Goal: Information Seeking & Learning: Learn about a topic

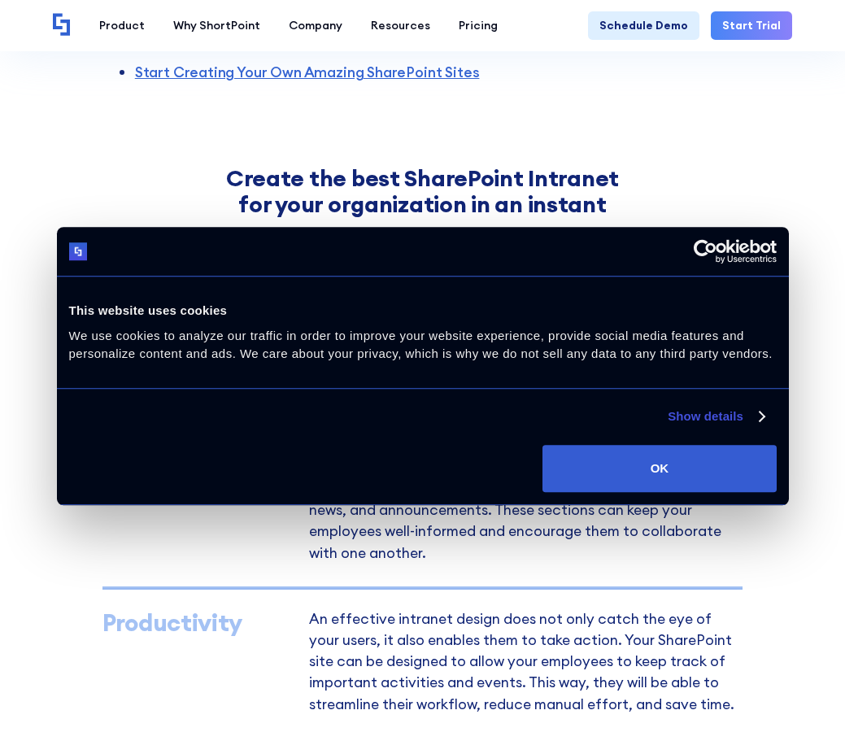
scroll to position [601, 0]
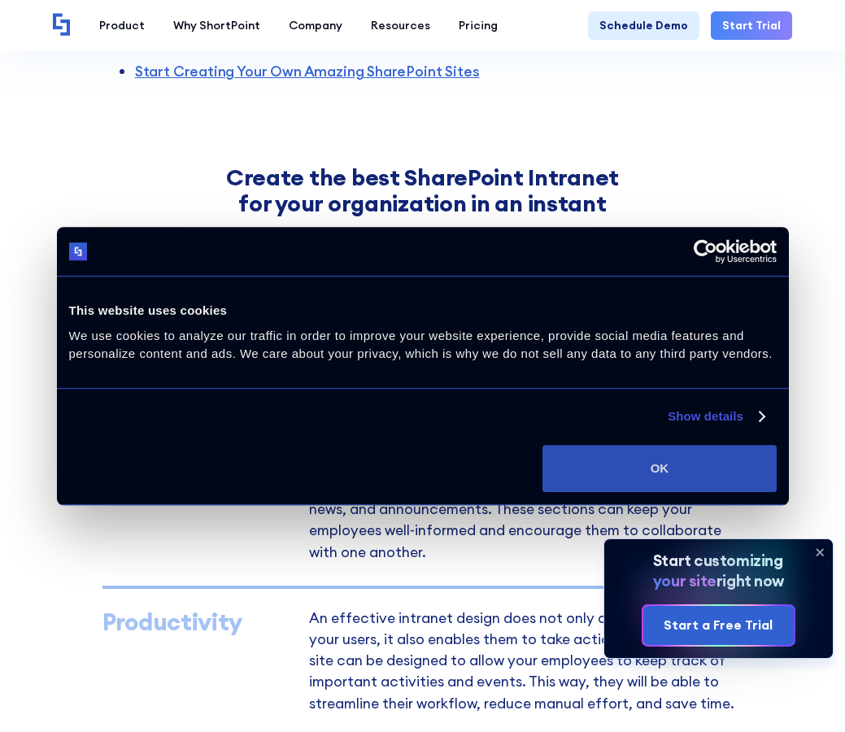
click at [633, 459] on button "OK" at bounding box center [658, 468] width 233 height 47
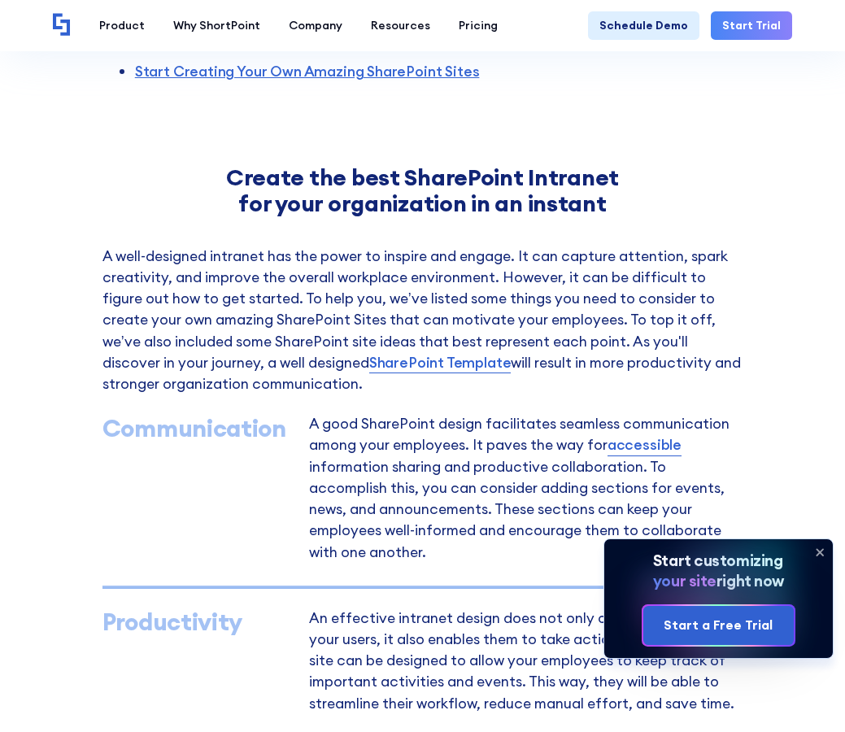
scroll to position [0, 0]
click at [821, 554] on icon at bounding box center [819, 552] width 7 height 7
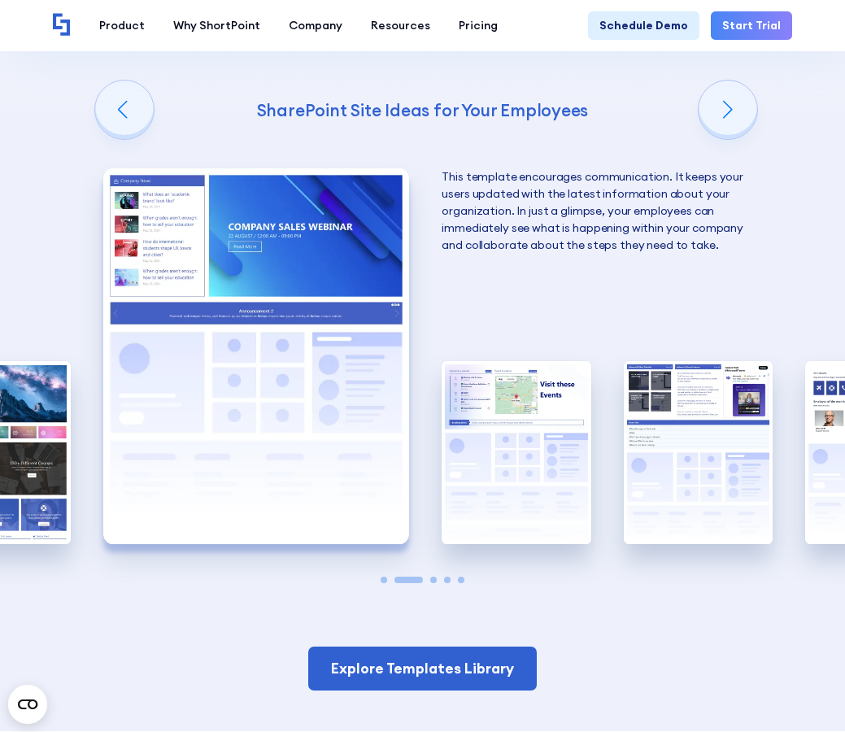
scroll to position [2404, 0]
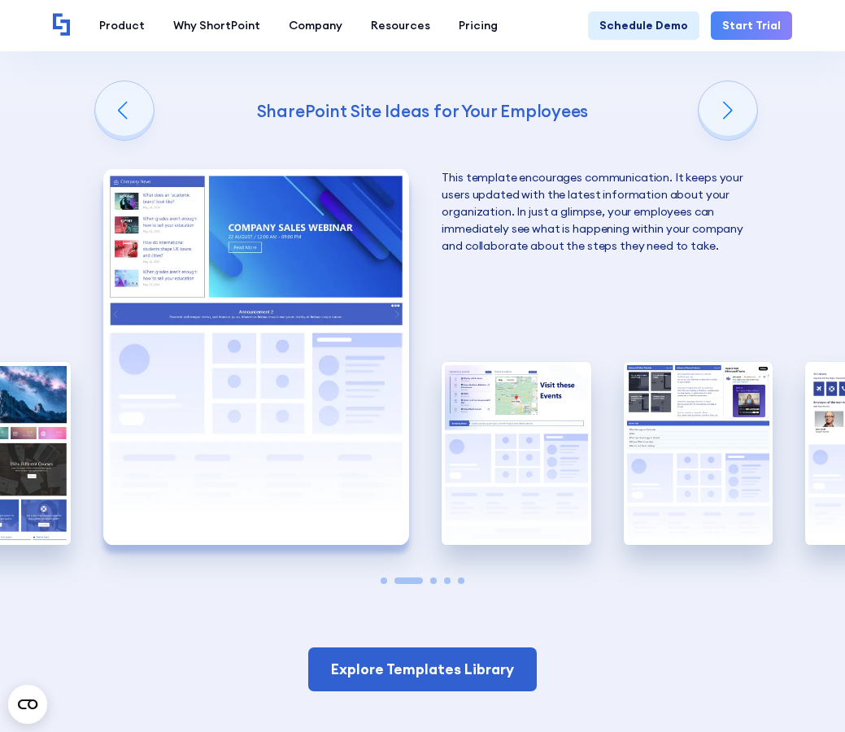
click at [737, 110] on h4 "SharePoint Site Ideas for Your Employees" at bounding box center [422, 111] width 641 height 22
click at [736, 122] on h4 "SharePoint Site Ideas for Your Employees" at bounding box center [422, 111] width 641 height 22
click at [115, 111] on h4 "SharePoint Site Ideas for Your Employees" at bounding box center [422, 111] width 641 height 22
click at [746, 122] on div "Next slide" at bounding box center [727, 110] width 59 height 59
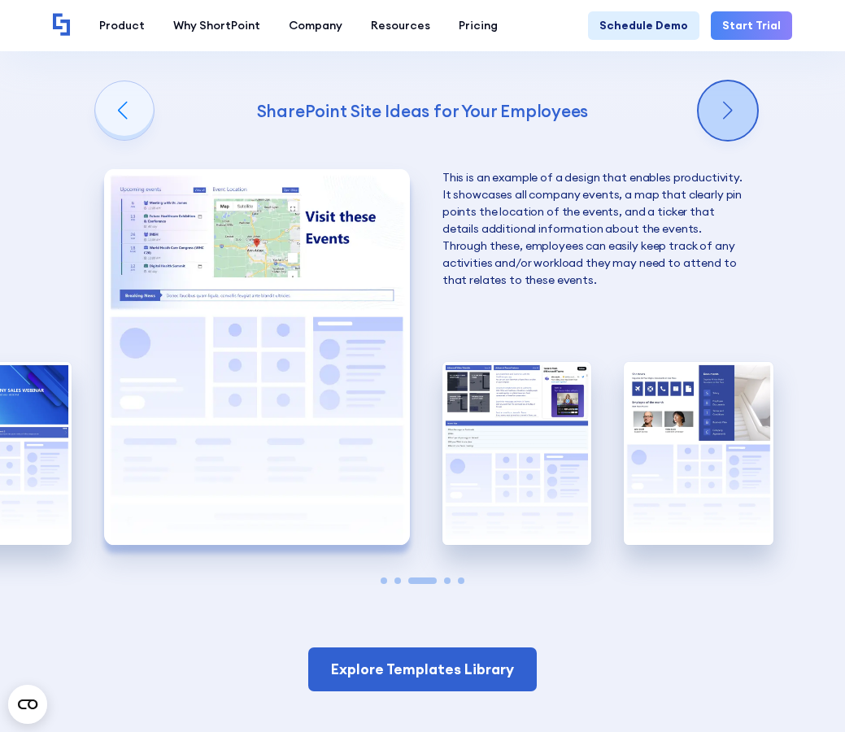
click at [746, 122] on div "Next slide" at bounding box center [727, 110] width 59 height 59
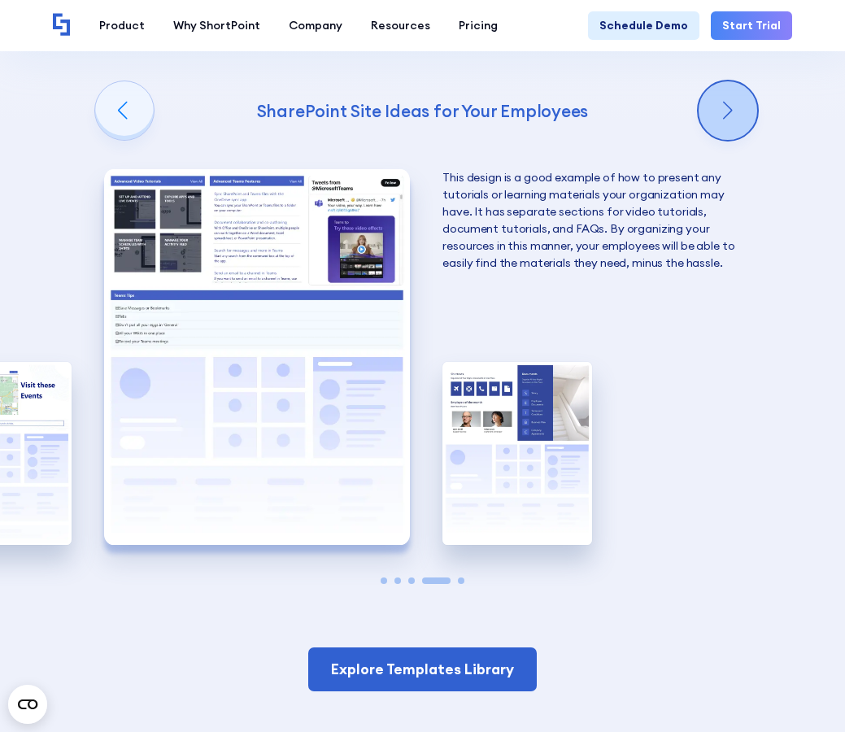
click at [746, 122] on div "Next slide" at bounding box center [727, 110] width 59 height 59
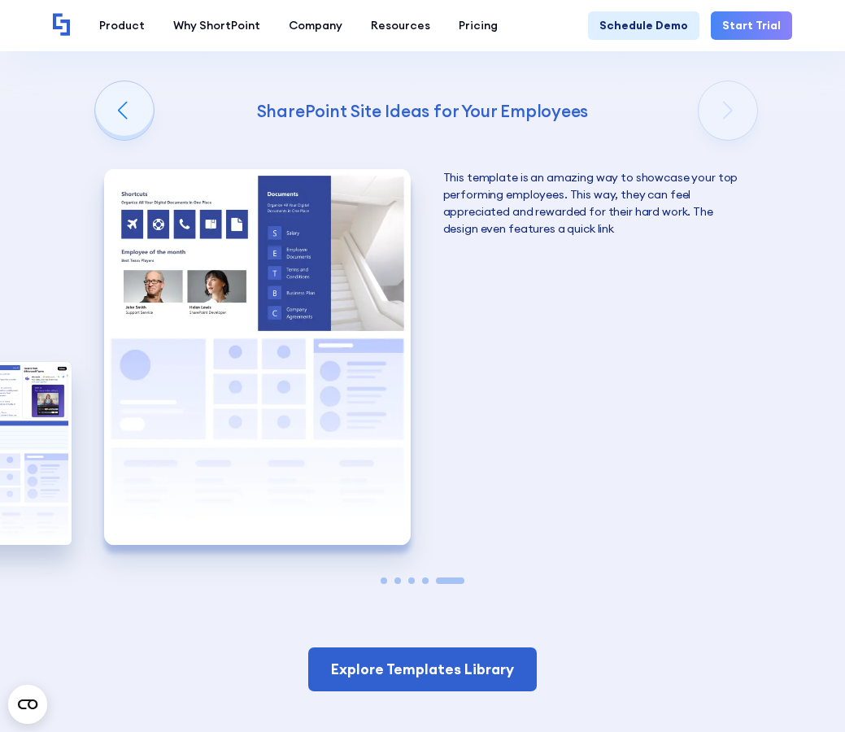
click at [110, 106] on h4 "SharePoint Site Ideas for Your Employees" at bounding box center [422, 111] width 641 height 22
click at [125, 109] on h4 "SharePoint Site Ideas for Your Employees" at bounding box center [422, 111] width 641 height 22
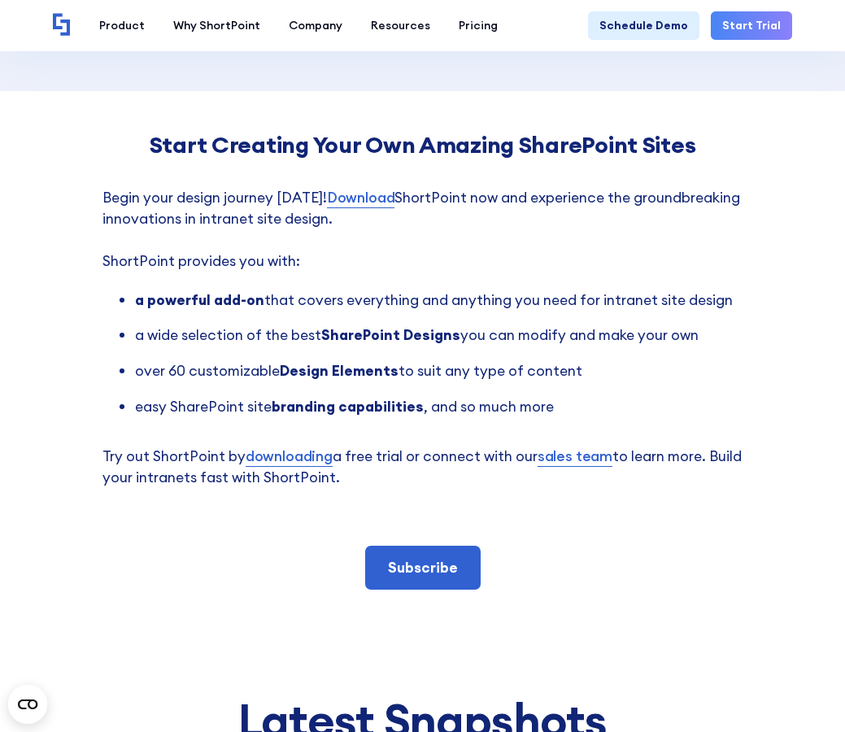
scroll to position [2875, 0]
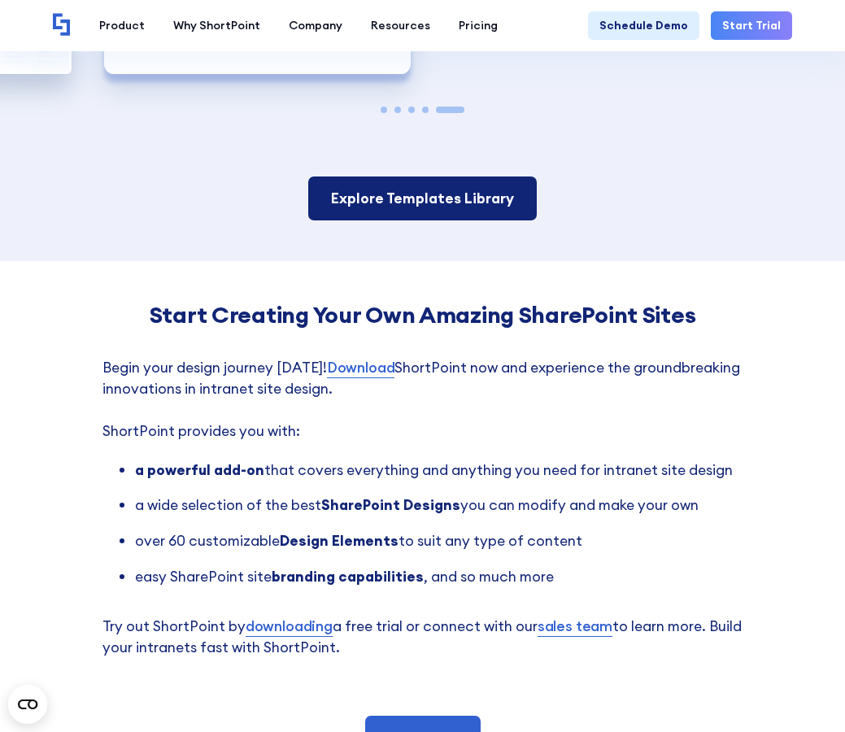
click at [436, 211] on link "Explore Templates Library" at bounding box center [422, 198] width 228 height 44
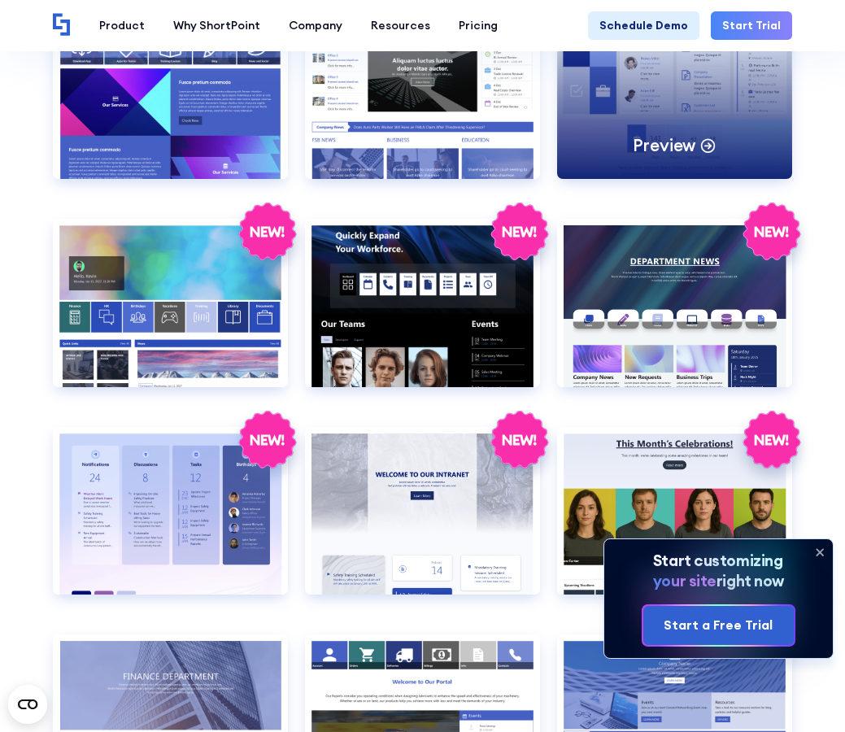
scroll to position [1922, 0]
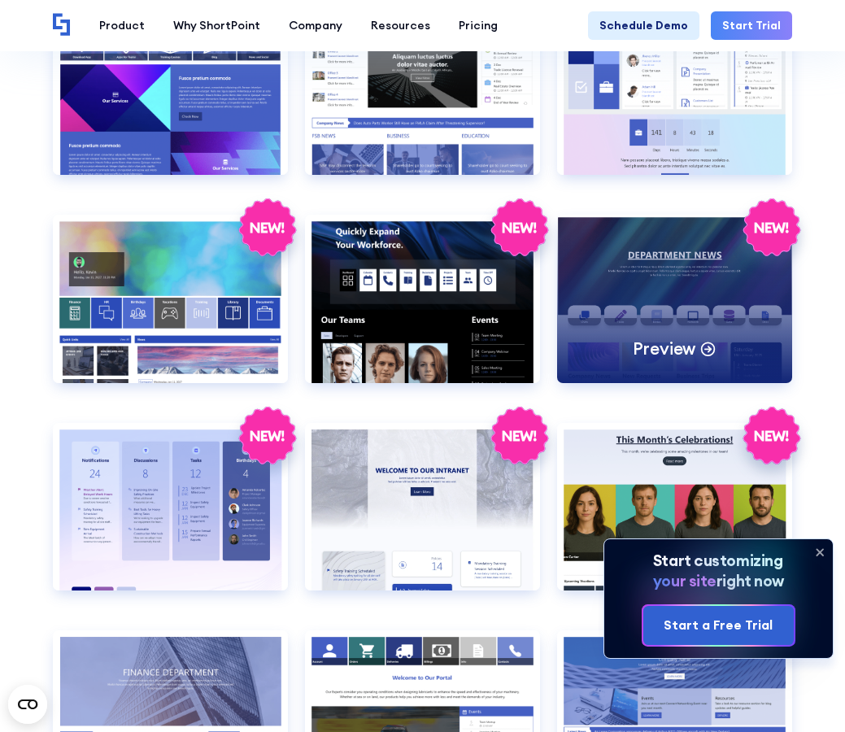
click at [680, 353] on p "Preview" at bounding box center [663, 348] width 63 height 22
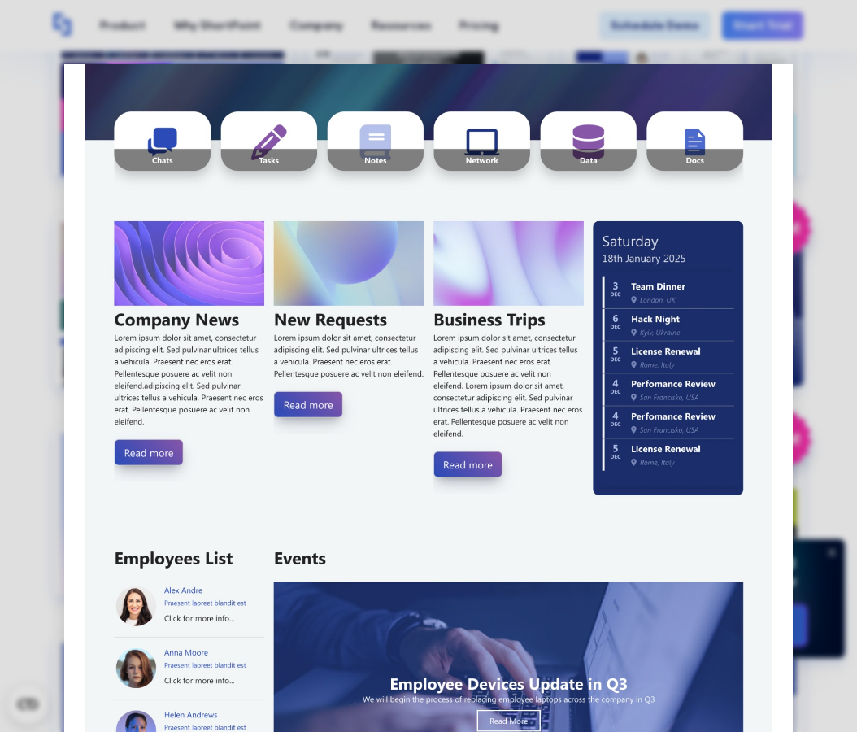
scroll to position [0, 0]
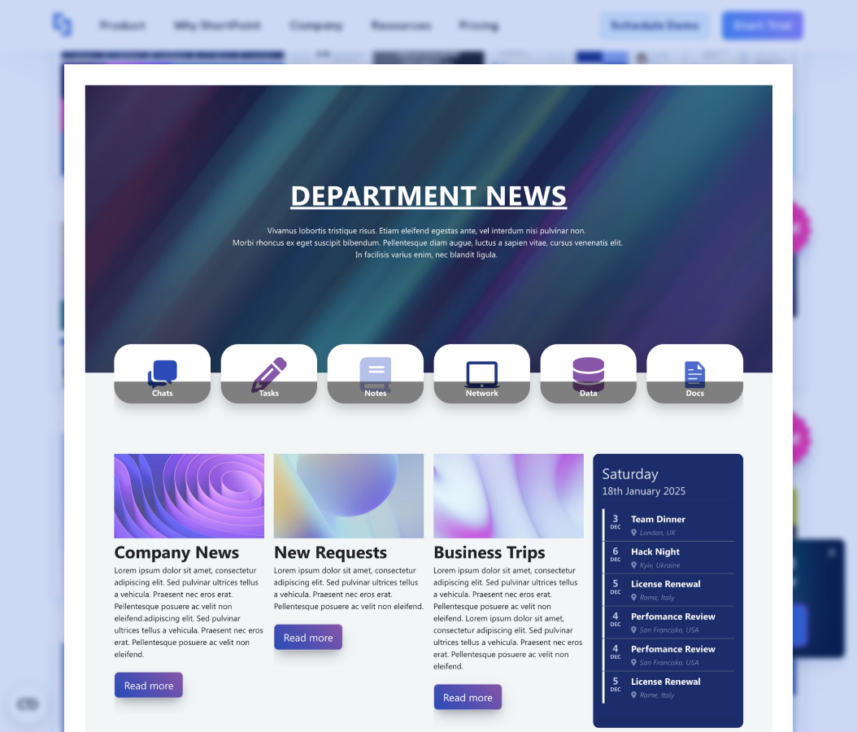
click at [812, 324] on div at bounding box center [428, 366] width 857 height 732
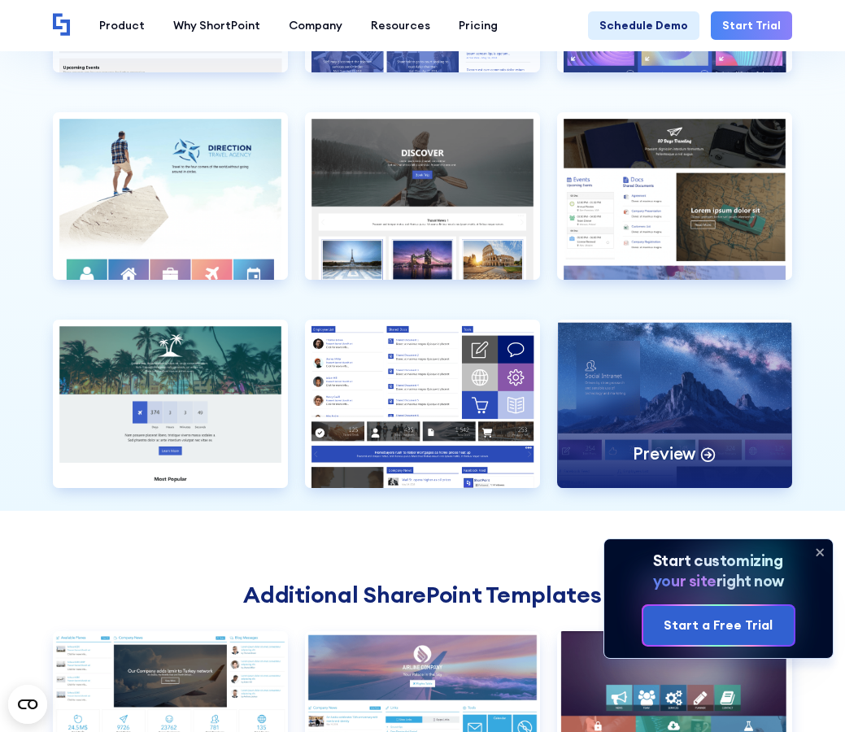
scroll to position [3271, 0]
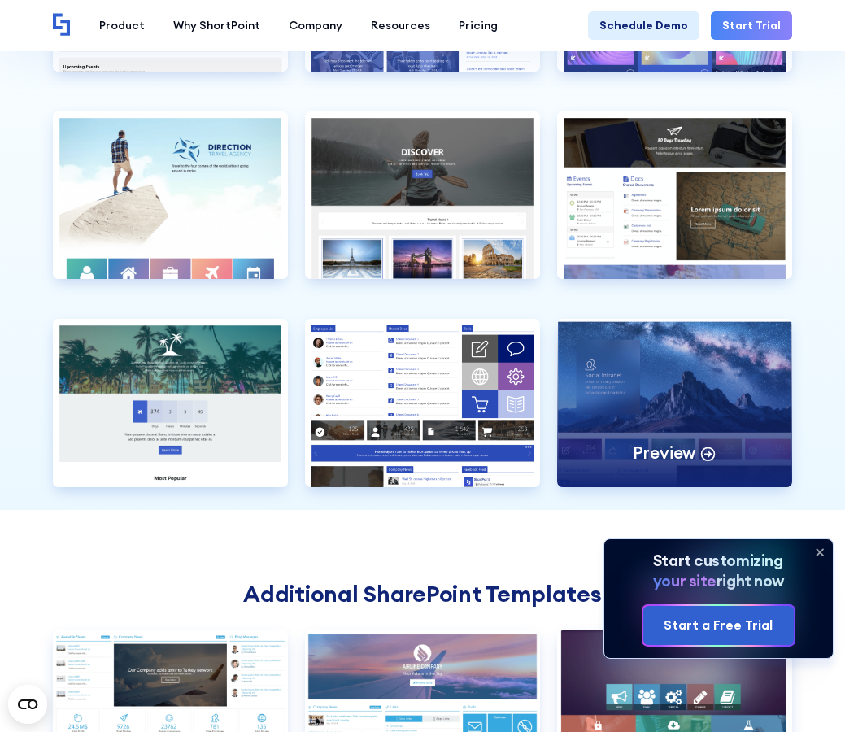
click at [680, 411] on div "Preview" at bounding box center [674, 402] width 235 height 167
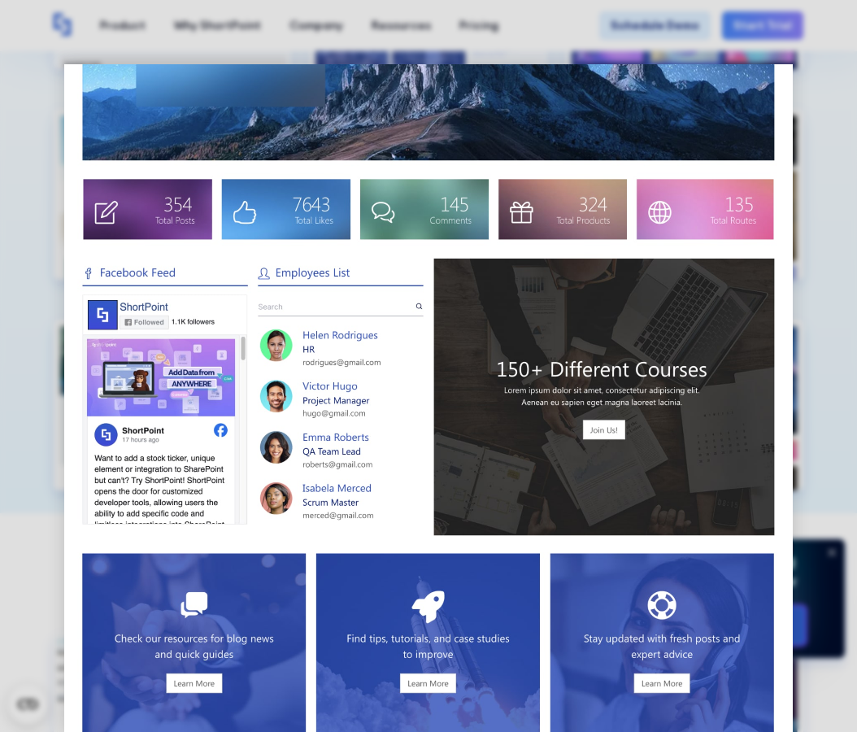
scroll to position [0, 0]
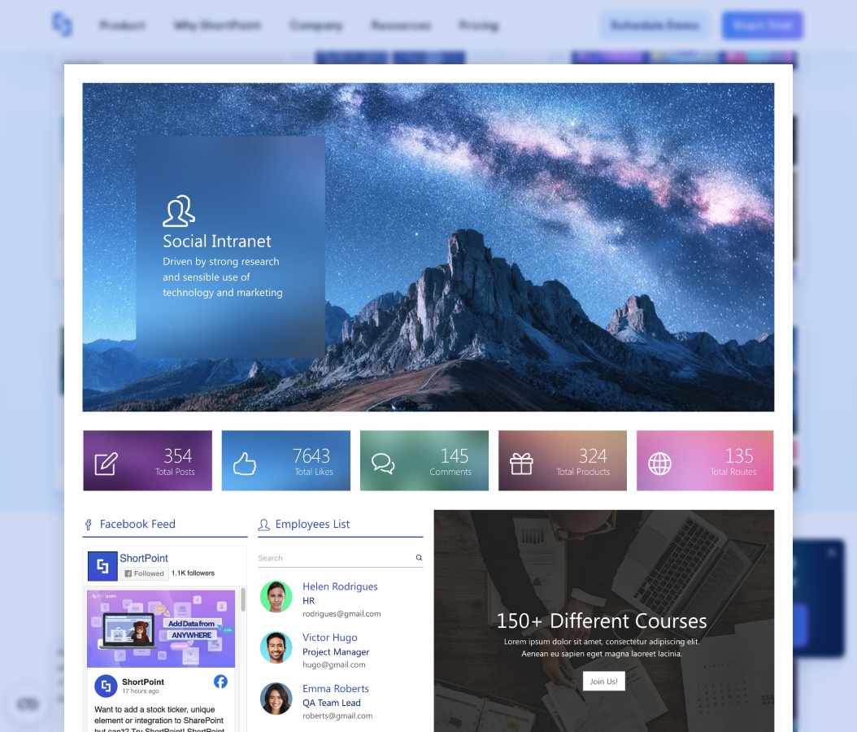
click at [816, 398] on div at bounding box center [428, 366] width 857 height 732
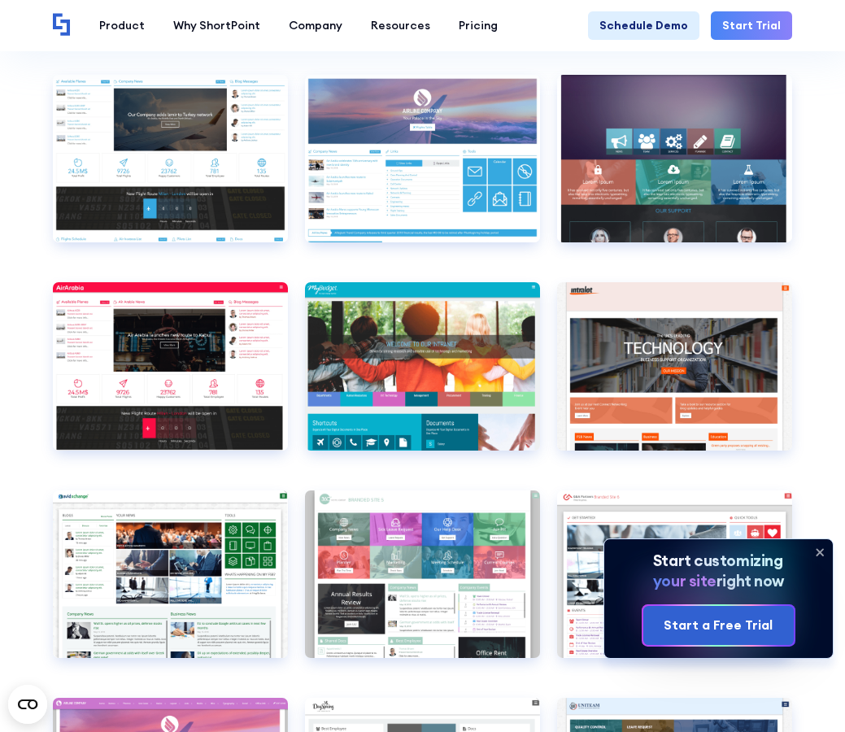
scroll to position [3857, 0]
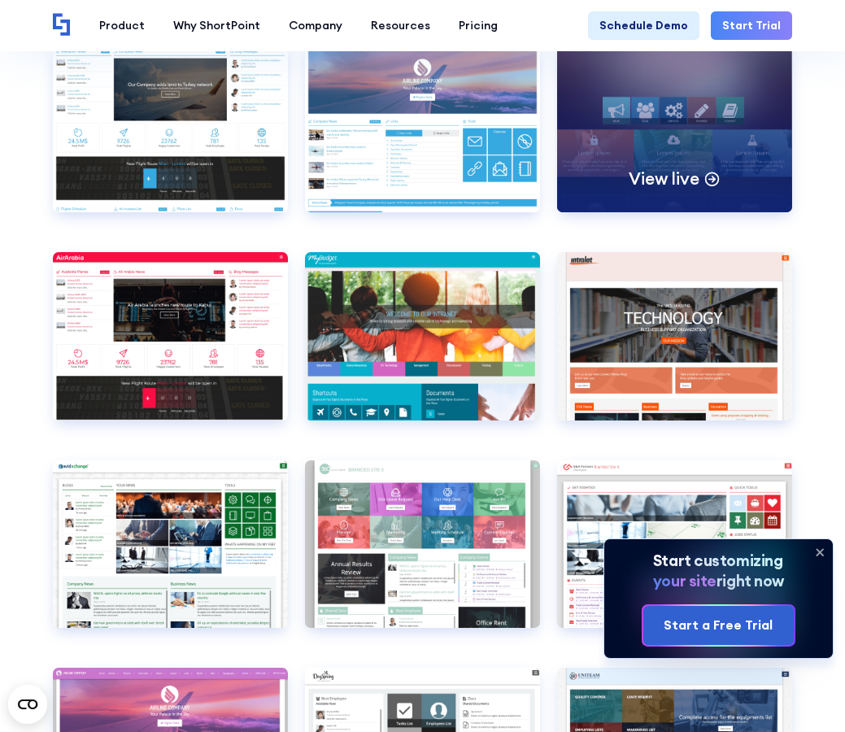
click at [618, 150] on div "View live" at bounding box center [674, 128] width 235 height 167
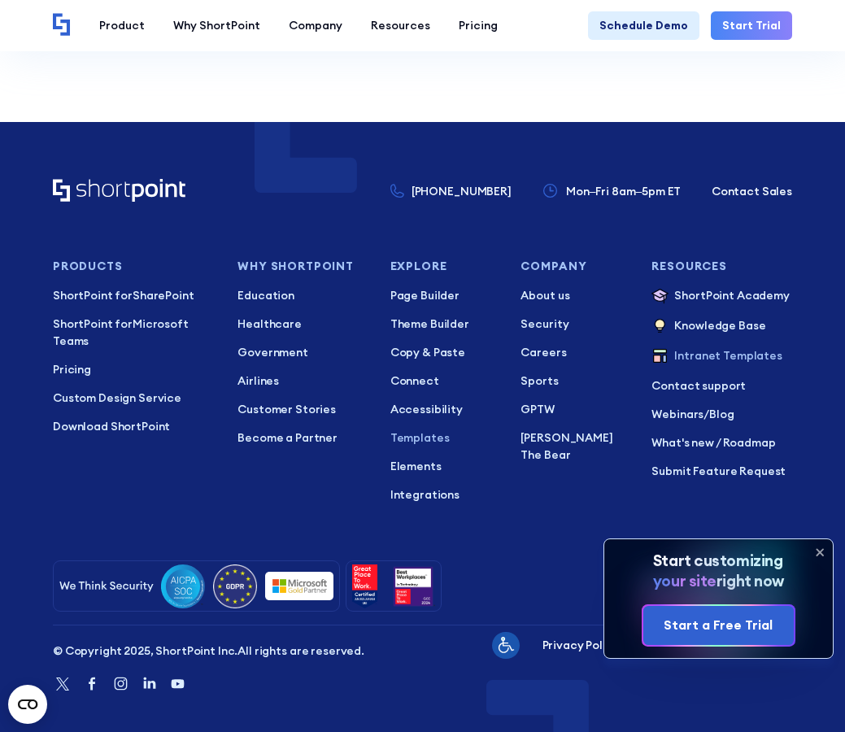
scroll to position [9959, 0]
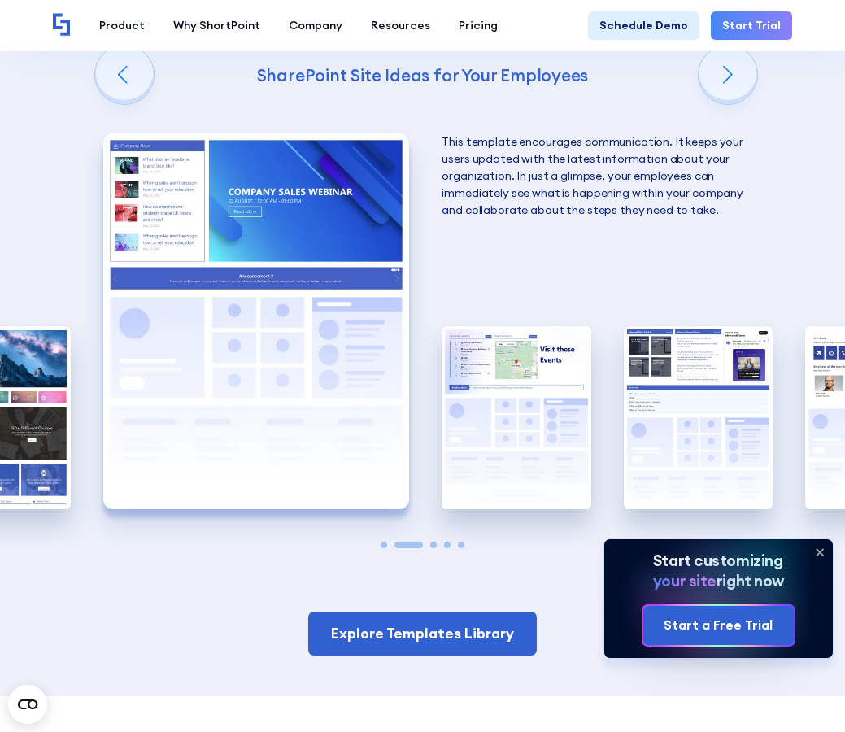
scroll to position [2433, 0]
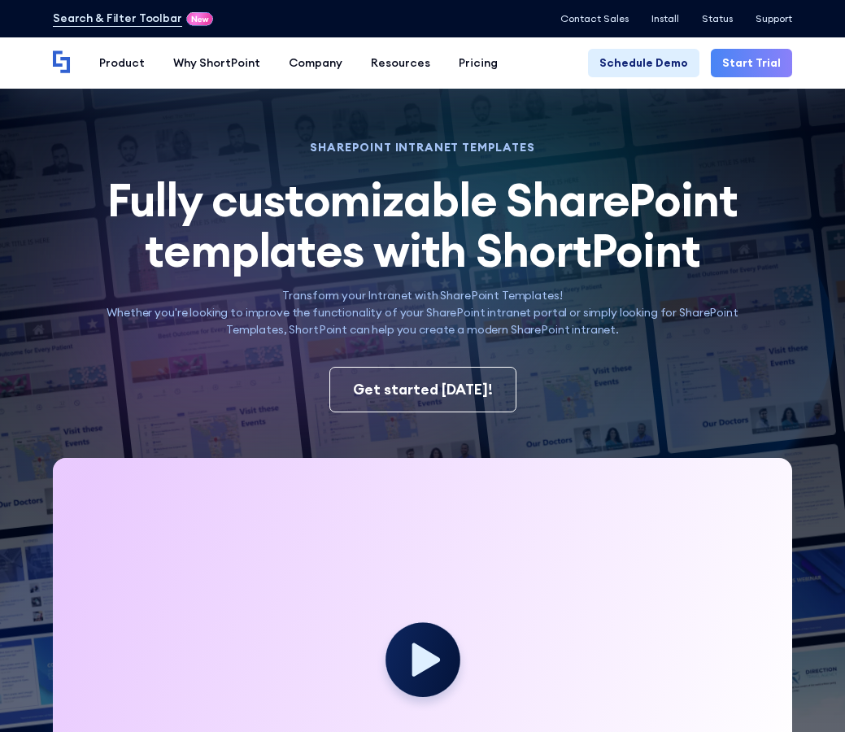
scroll to position [94, 0]
